Goal: Find contact information: Find specific fact

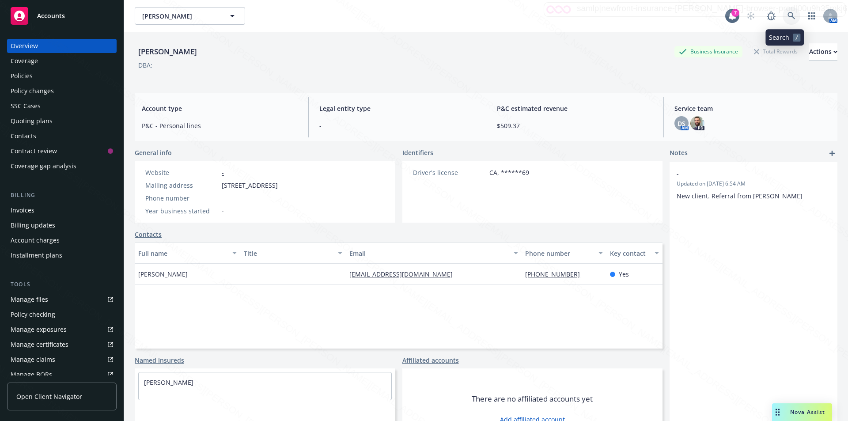
click at [788, 16] on icon at bounding box center [792, 16] width 8 height 8
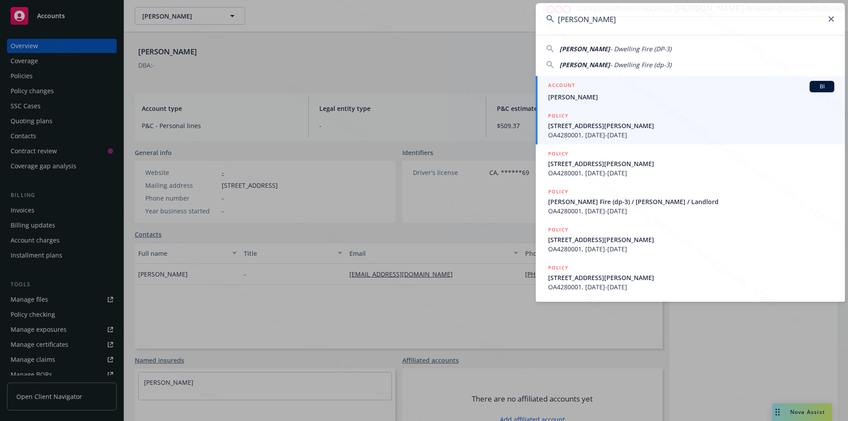
type input "[PERSON_NAME]"
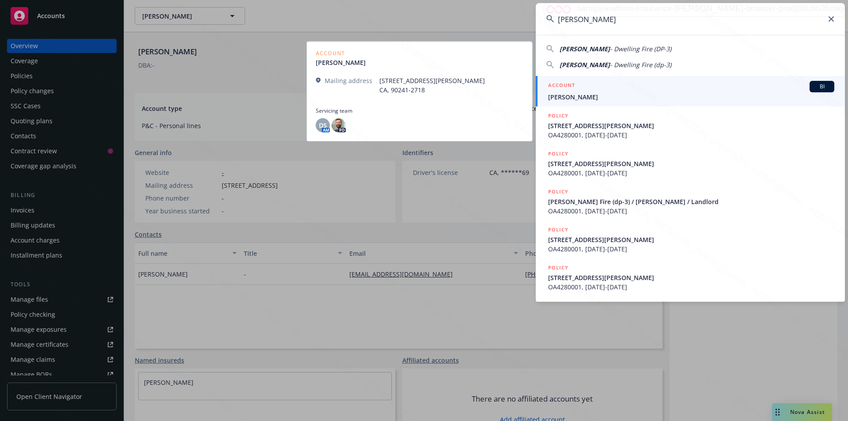
click at [578, 98] on span "[PERSON_NAME]" at bounding box center [691, 96] width 286 height 9
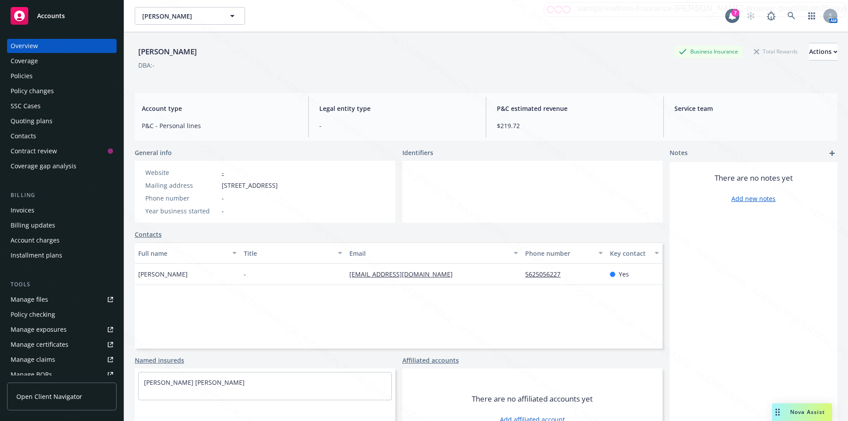
click at [22, 77] on div "Policies" at bounding box center [22, 76] width 22 height 14
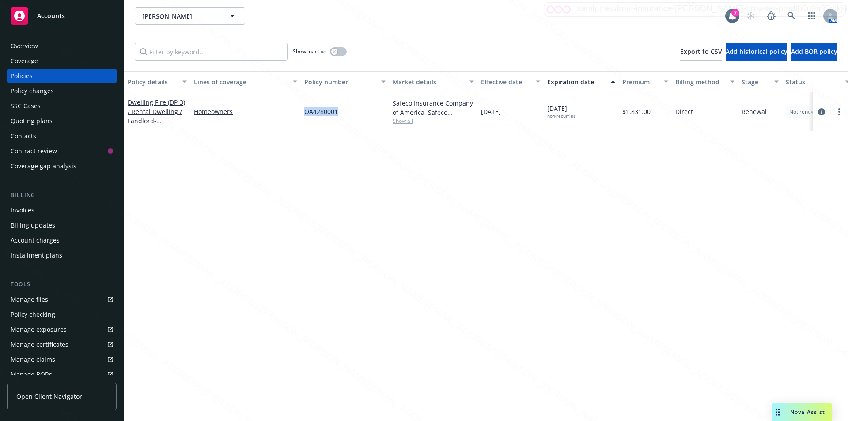
drag, startPoint x: 341, startPoint y: 113, endPoint x: 300, endPoint y: 117, distance: 41.3
click at [301, 117] on div "OA4280001" at bounding box center [345, 111] width 88 height 39
click at [32, 48] on div "Overview" at bounding box center [24, 46] width 27 height 14
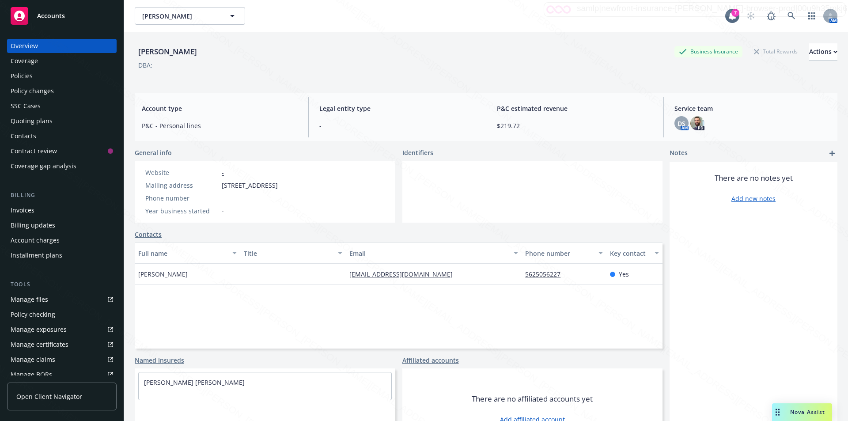
drag, startPoint x: 571, startPoint y: 274, endPoint x: 511, endPoint y: 273, distance: 60.1
click at [511, 273] on div "[PERSON_NAME] - [EMAIL_ADDRESS][DOMAIN_NAME] 5625056227 Yes" at bounding box center [399, 274] width 528 height 21
copy div "5625056227"
click at [788, 14] on icon at bounding box center [792, 16] width 8 height 8
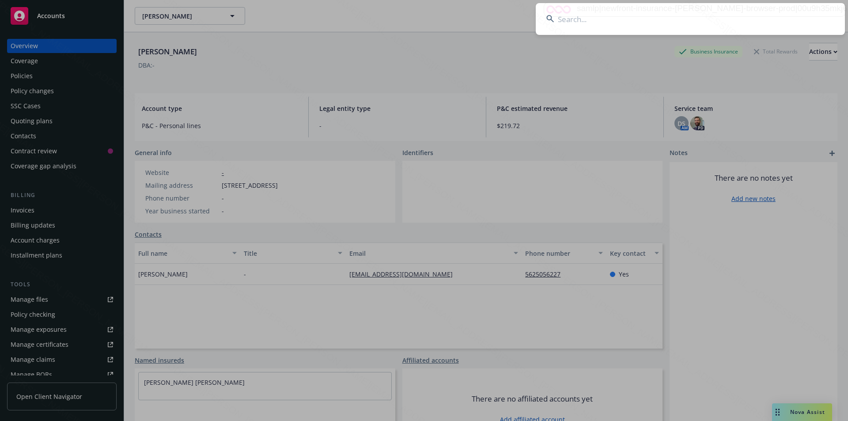
click at [663, 19] on input at bounding box center [690, 19] width 309 height 32
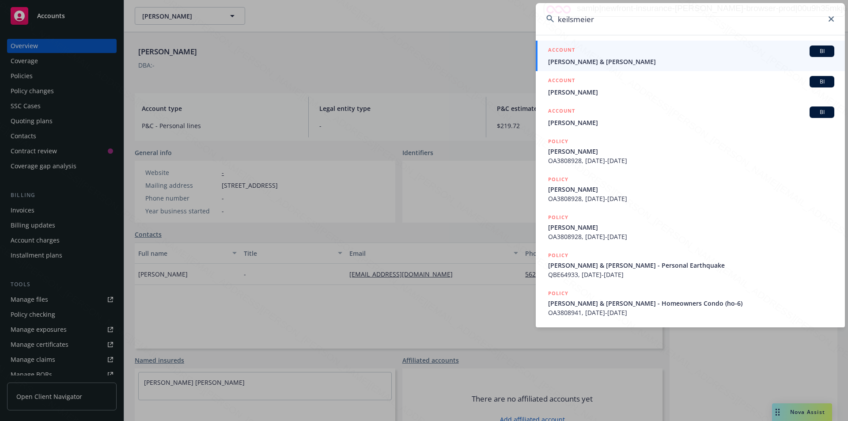
type input "keilsmeier"
click at [611, 64] on span "[PERSON_NAME] & [PERSON_NAME]" at bounding box center [691, 61] width 286 height 9
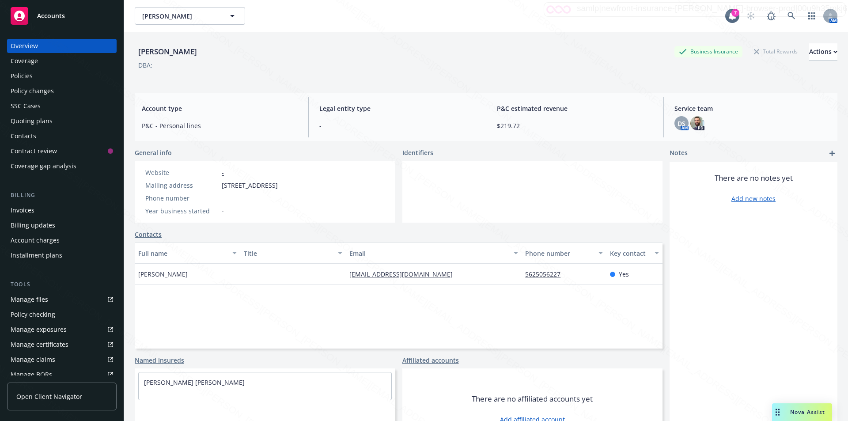
click at [27, 44] on div "Overview" at bounding box center [24, 46] width 27 height 14
drag, startPoint x: 365, startPoint y: 188, endPoint x: 347, endPoint y: 186, distance: 18.2
click at [331, 186] on div "Mailing address [STREET_ADDRESS][PERSON_NAME]" at bounding box center [236, 185] width 189 height 9
copy span "92646"
drag, startPoint x: 418, startPoint y: 278, endPoint x: 346, endPoint y: 271, distance: 71.9
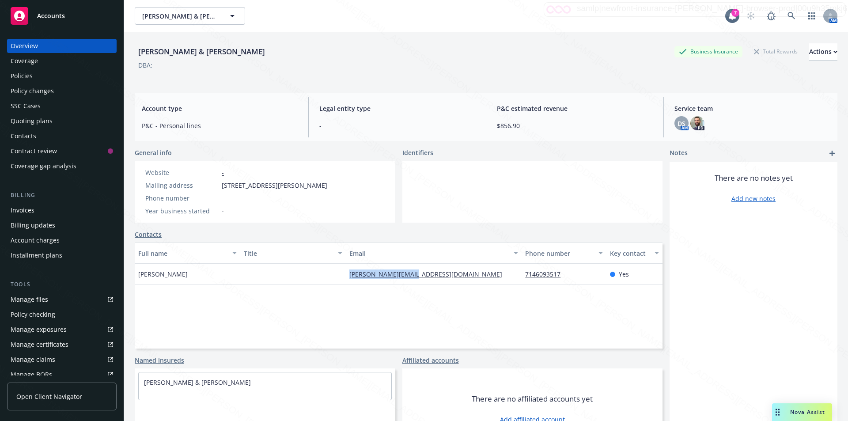
click at [346, 271] on div "[PERSON_NAME][EMAIL_ADDRESS][DOMAIN_NAME]" at bounding box center [434, 274] width 176 height 21
copy link "[PERSON_NAME][EMAIL_ADDRESS][DOMAIN_NAME]"
click at [788, 15] on icon at bounding box center [792, 16] width 8 height 8
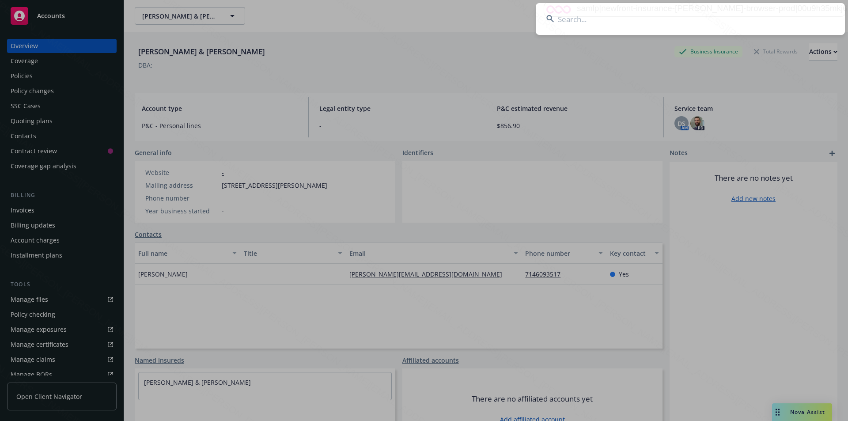
click at [666, 19] on input at bounding box center [690, 19] width 309 height 32
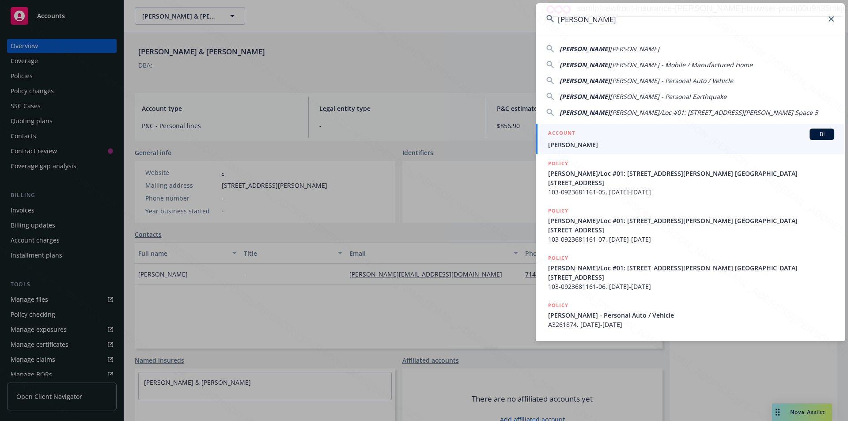
type input "[PERSON_NAME]"
click at [600, 147] on span "[PERSON_NAME]" at bounding box center [691, 144] width 286 height 9
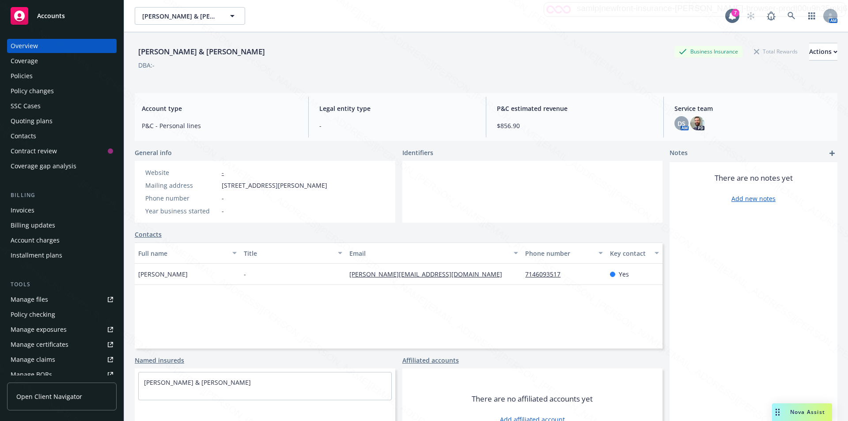
click at [37, 80] on div "Policies" at bounding box center [62, 76] width 102 height 14
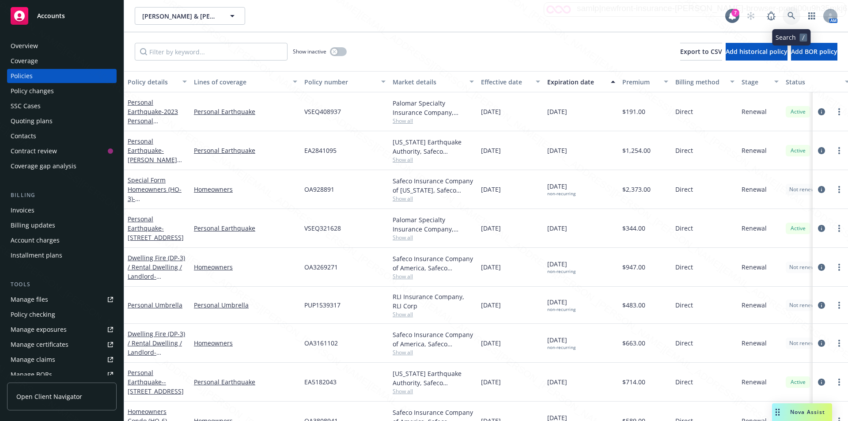
click at [789, 12] on icon at bounding box center [792, 16] width 8 height 8
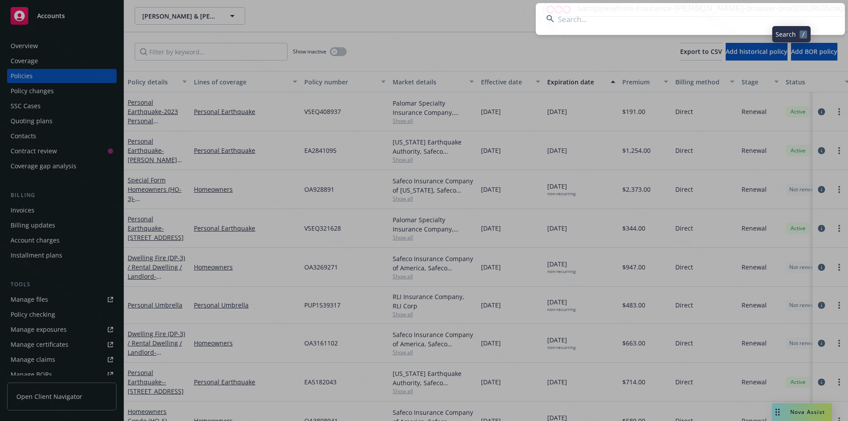
click at [648, 15] on input at bounding box center [690, 19] width 309 height 32
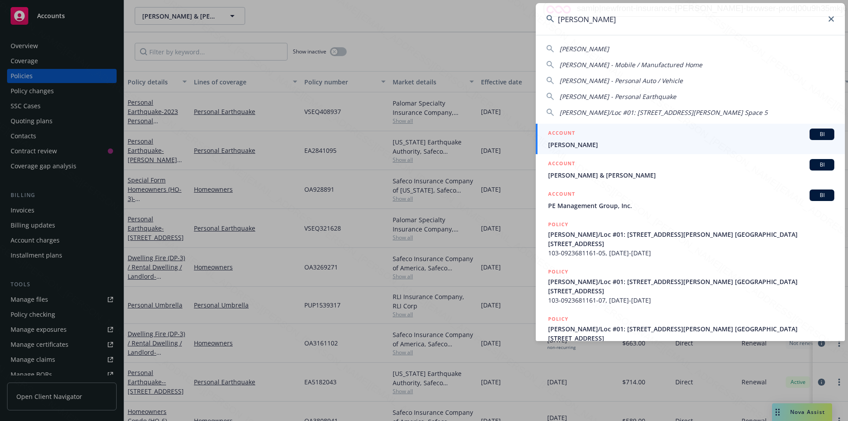
type input "[PERSON_NAME]"
click at [594, 146] on span "[PERSON_NAME]" at bounding box center [691, 144] width 286 height 9
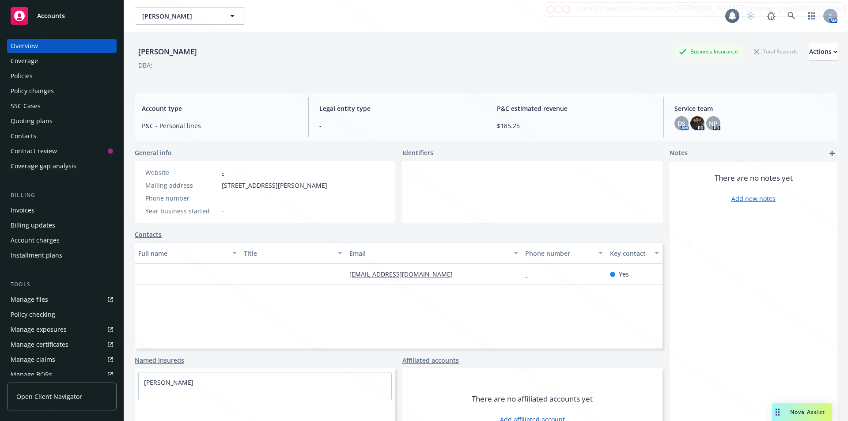
click at [32, 74] on div "Policies" at bounding box center [22, 76] width 22 height 14
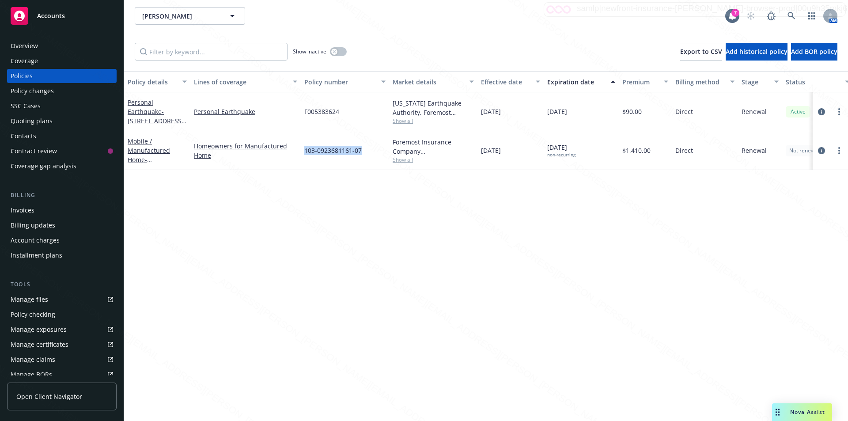
drag, startPoint x: 365, startPoint y: 151, endPoint x: 306, endPoint y: 149, distance: 59.7
click at [306, 149] on div "103-0923681161-07" at bounding box center [345, 150] width 88 height 39
copy span "103-0923681161-07"
click at [158, 152] on link "Mobile / Manufactured Home - [PERSON_NAME]/Loc #01: [STREET_ADDRESS][PERSON_NAM…" at bounding box center [157, 183] width 58 height 92
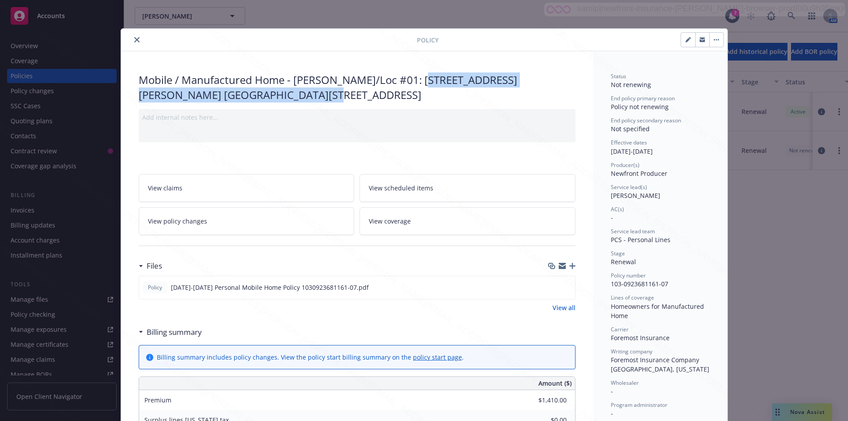
drag, startPoint x: 417, startPoint y: 80, endPoint x: 428, endPoint y: 93, distance: 17.2
click at [428, 93] on div "Mobile / Manufactured Home - [PERSON_NAME]/Loc #01: [STREET_ADDRESS][PERSON_NAM…" at bounding box center [357, 87] width 437 height 30
copy div "[STREET_ADDRESS][PERSON_NAME] [GEOGRAPHIC_DATA][STREET_ADDRESS]"
click at [134, 37] on button "close" at bounding box center [137, 39] width 11 height 11
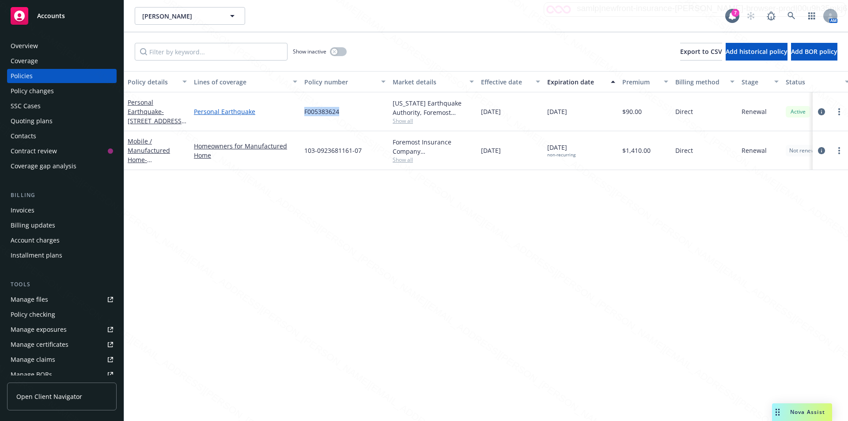
drag, startPoint x: 348, startPoint y: 112, endPoint x: 296, endPoint y: 108, distance: 52.2
click at [296, 108] on div "Personal Earthquake - [STREET_ADDRESS][PERSON_NAME] Personal Earthquake F005383…" at bounding box center [550, 111] width 852 height 39
copy div "F005383624"
